Goal: Information Seeking & Learning: Learn about a topic

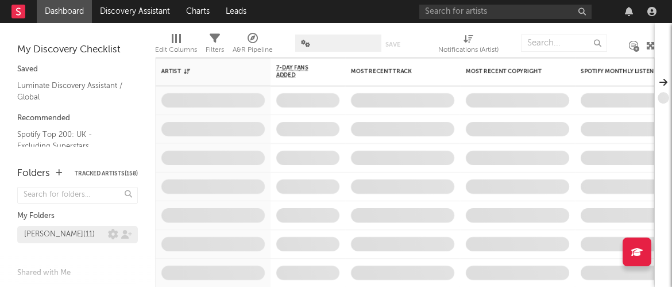
click at [48, 233] on div "[PERSON_NAME] ( 11 )" at bounding box center [59, 235] width 71 height 14
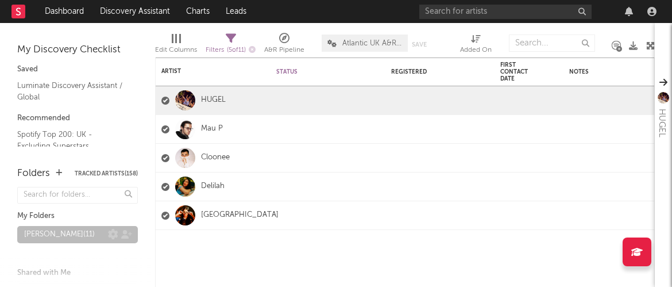
click at [81, 235] on div "[PERSON_NAME] ( 11 )" at bounding box center [66, 235] width 84 height 14
click at [63, 237] on div "[PERSON_NAME] ( 11 )" at bounding box center [59, 235] width 71 height 14
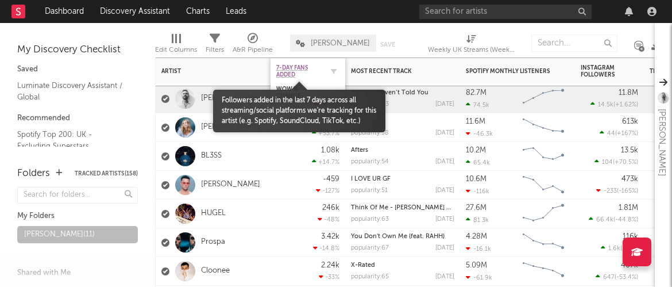
click at [320, 67] on span "7-Day Fans Added" at bounding box center [299, 71] width 46 height 14
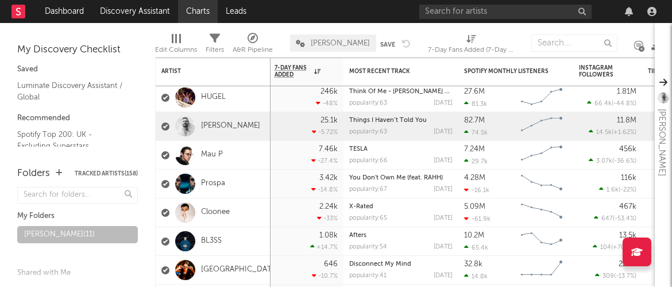
click at [206, 17] on link "Charts" at bounding box center [198, 11] width 40 height 23
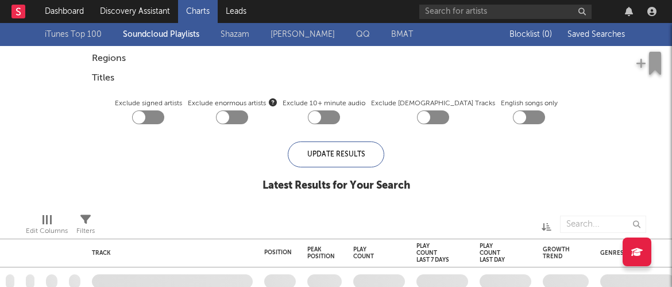
checkbox input "true"
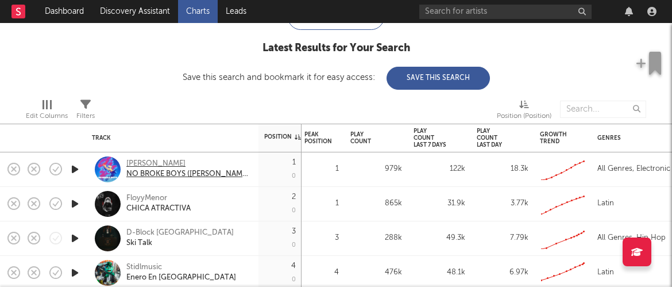
click at [132, 166] on div "AVELLO" at bounding box center [188, 164] width 124 height 10
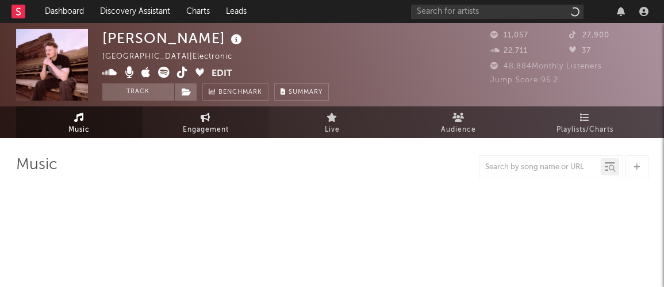
select select "6m"
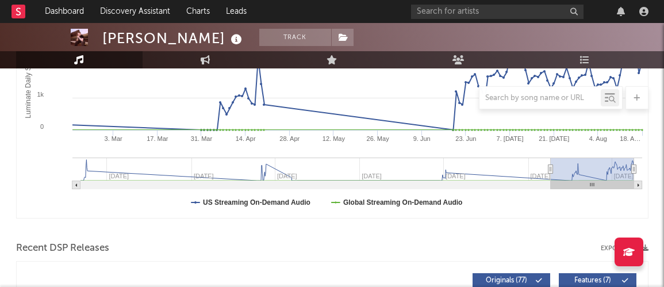
scroll to position [283, 0]
